Goal: Check status: Check status

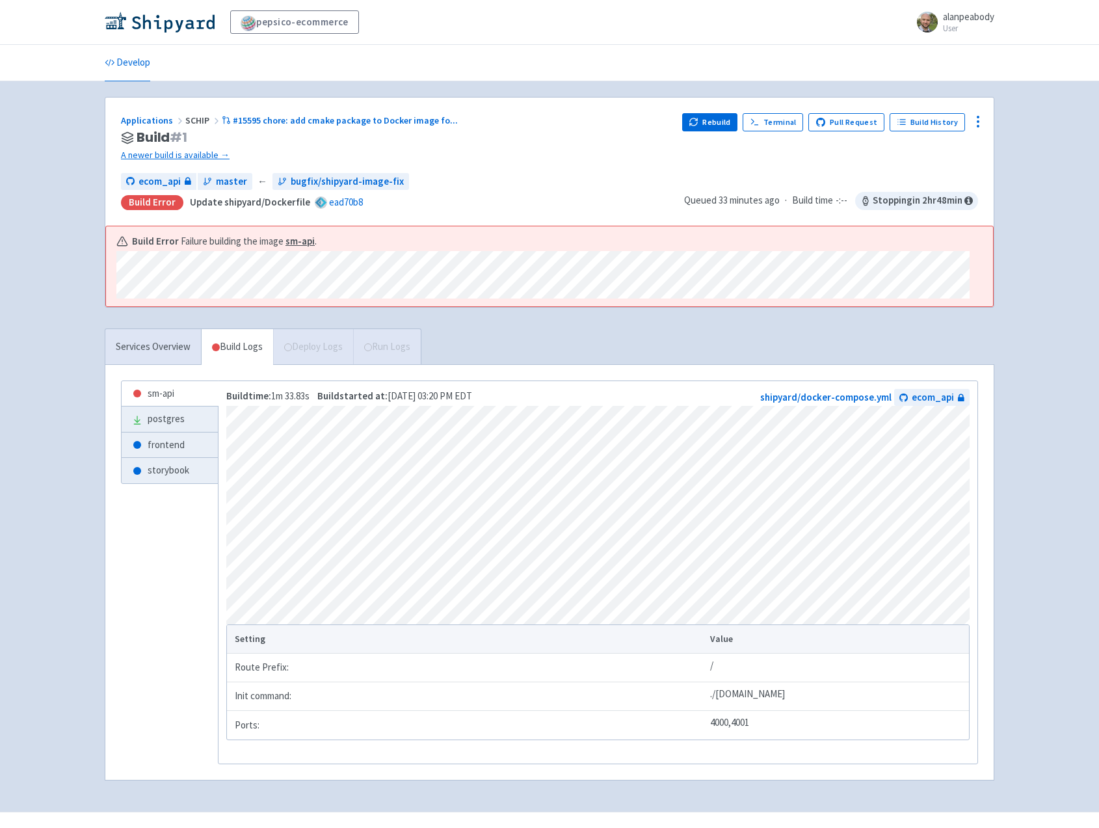
scroll to position [29, 0]
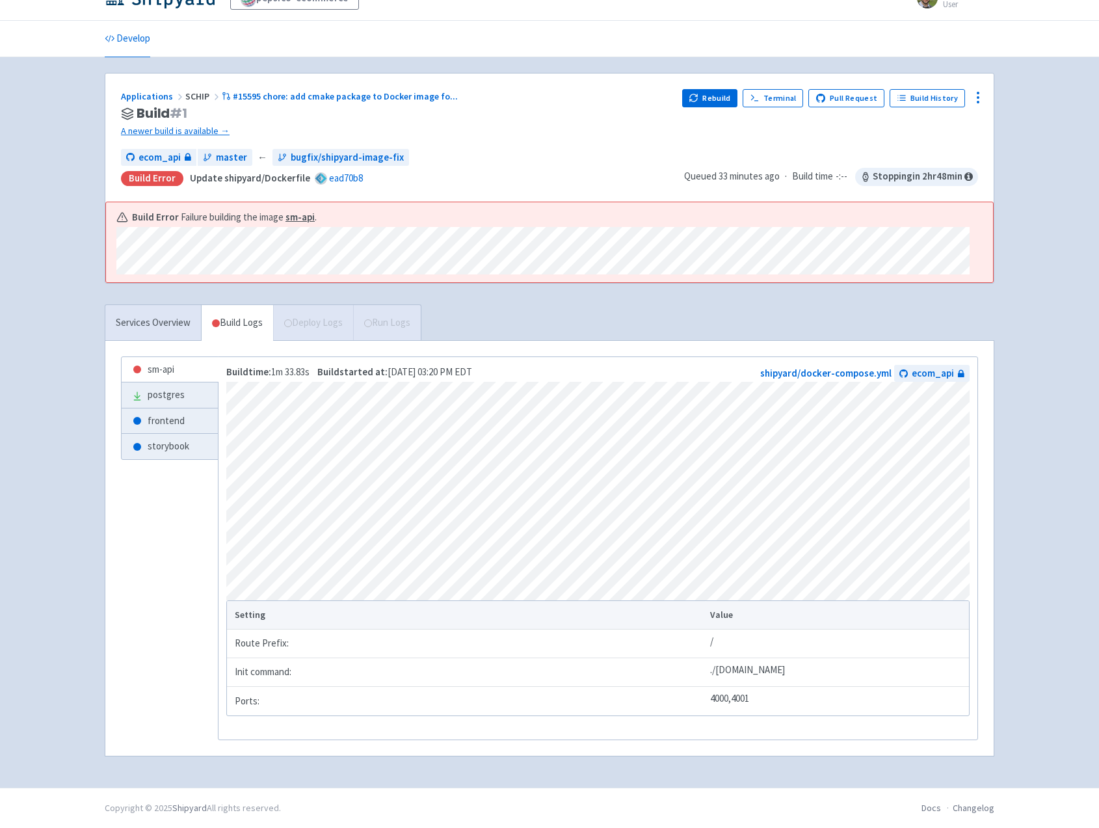
click at [193, 93] on span "SCHIP" at bounding box center [203, 96] width 36 height 12
click at [189, 126] on link "A newer build is available →" at bounding box center [396, 131] width 551 height 15
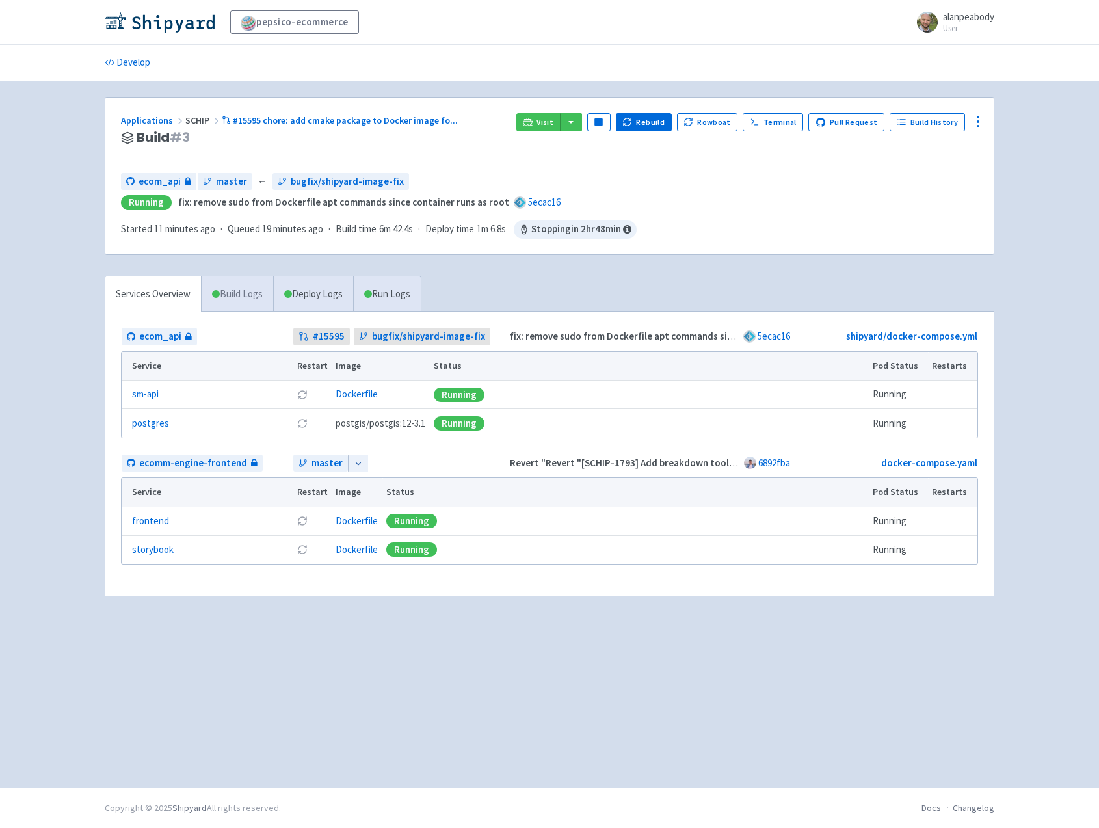
click at [222, 299] on link "Build Logs" at bounding box center [238, 294] width 72 height 36
